Goal: Information Seeking & Learning: Check status

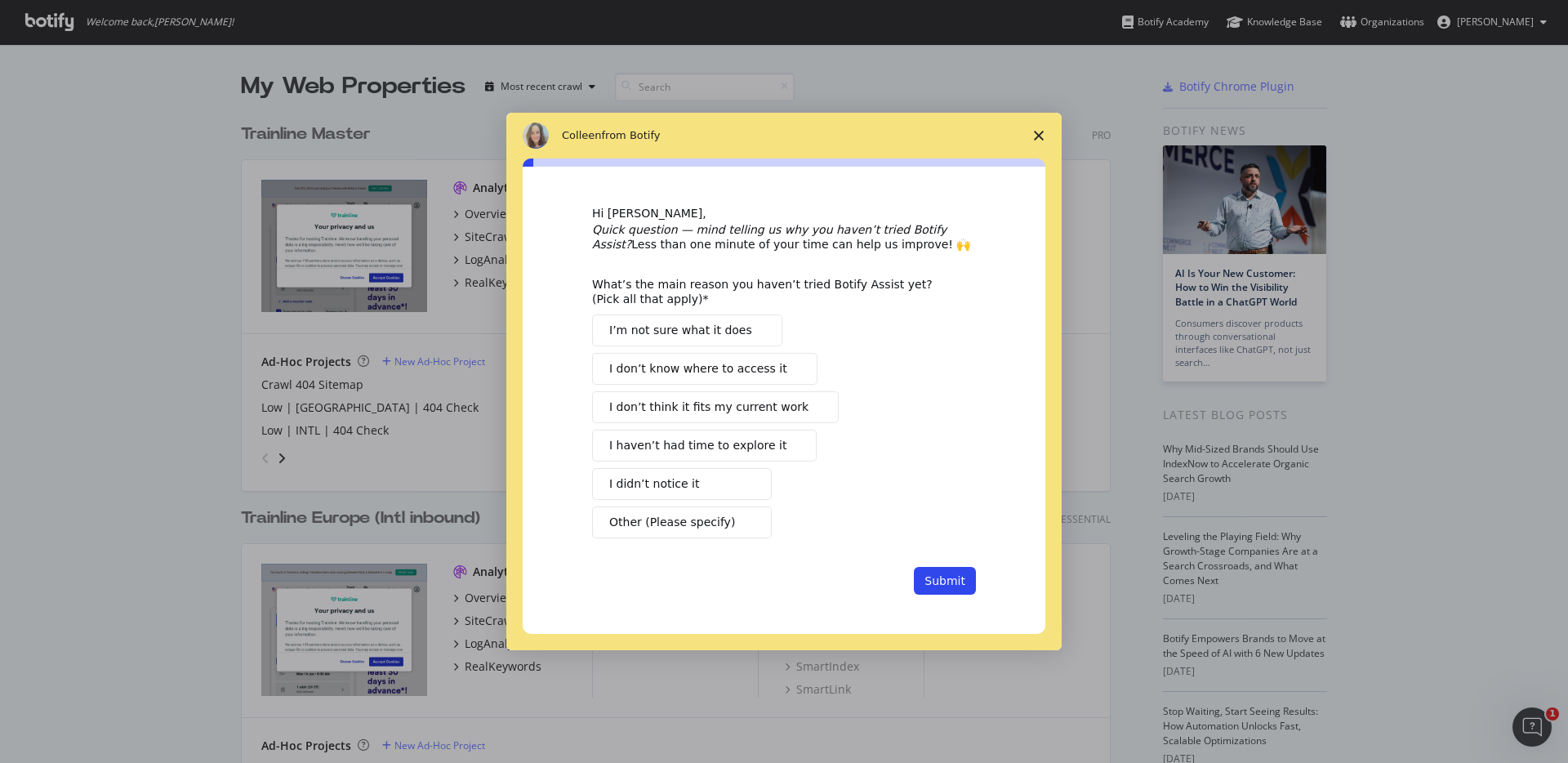
click at [1028, 126] on span "Close survey" at bounding box center [1039, 135] width 46 height 46
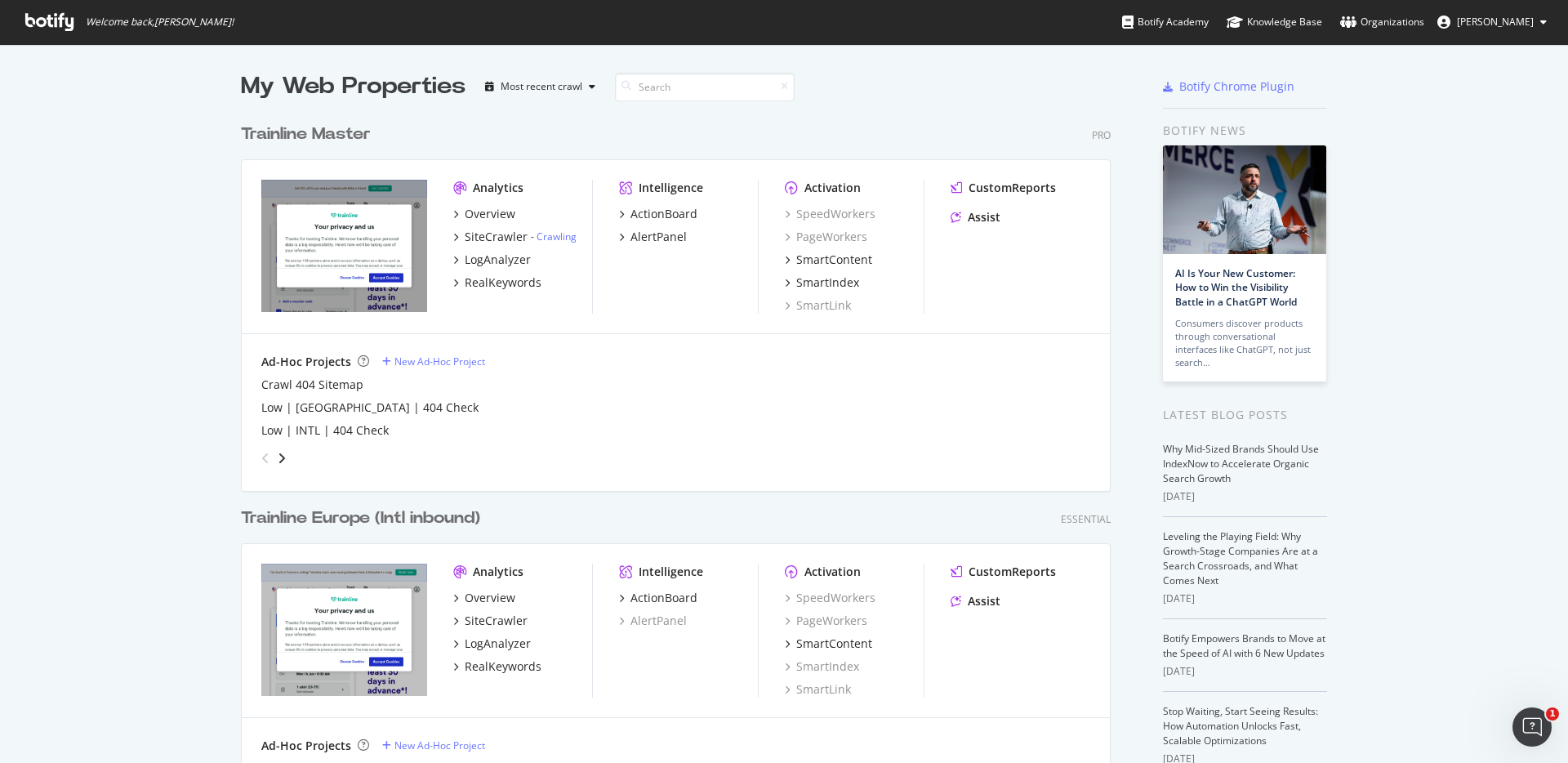
click at [303, 127] on div "Trainline Master" at bounding box center [305, 135] width 130 height 23
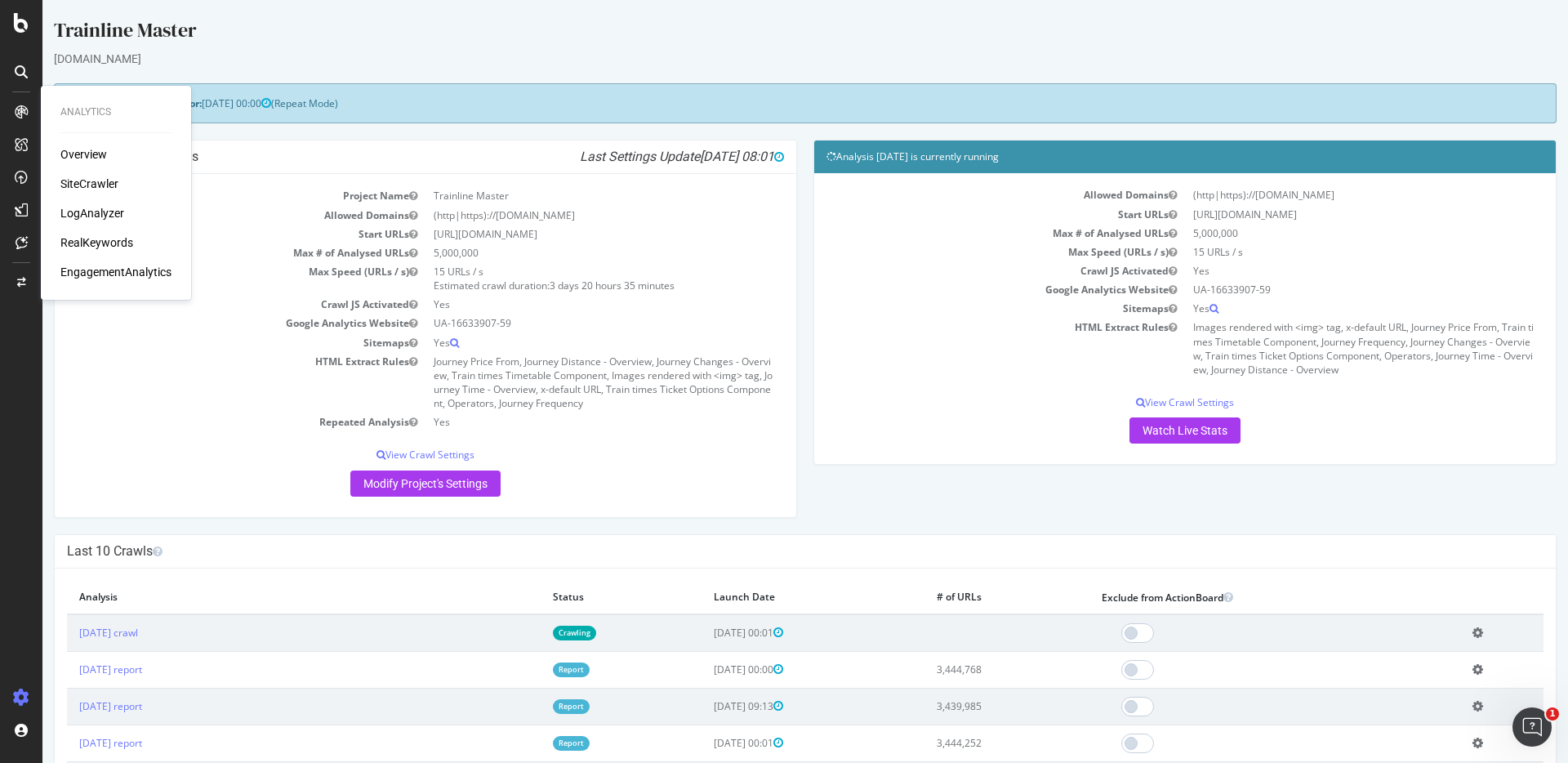
click at [106, 237] on div "RealKeywords" at bounding box center [96, 242] width 73 height 17
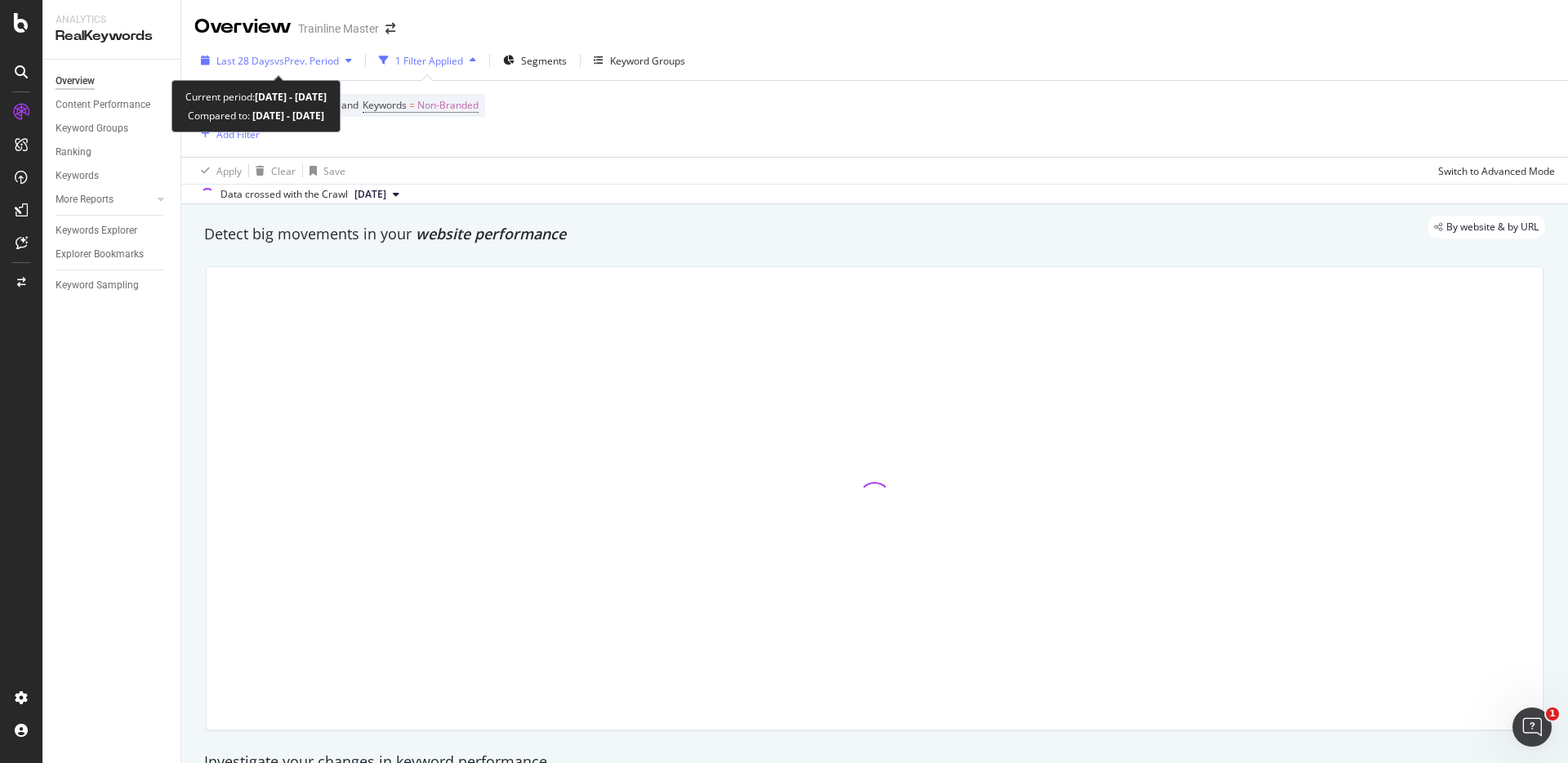
click at [321, 53] on span "vs Prev. Period" at bounding box center [306, 60] width 64 height 14
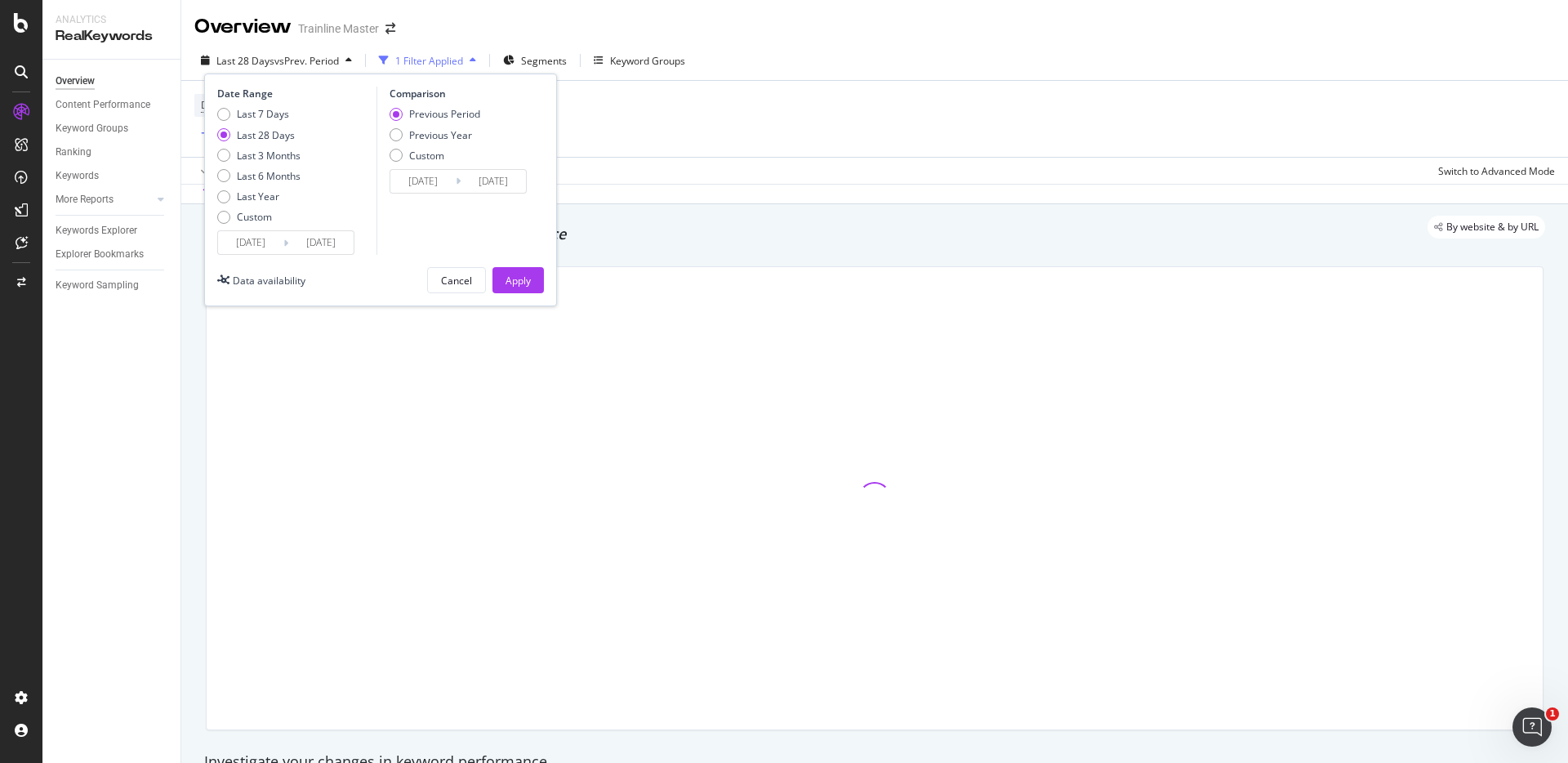
click at [334, 240] on input "[DATE]" at bounding box center [321, 242] width 65 height 23
